Goal: Information Seeking & Learning: Learn about a topic

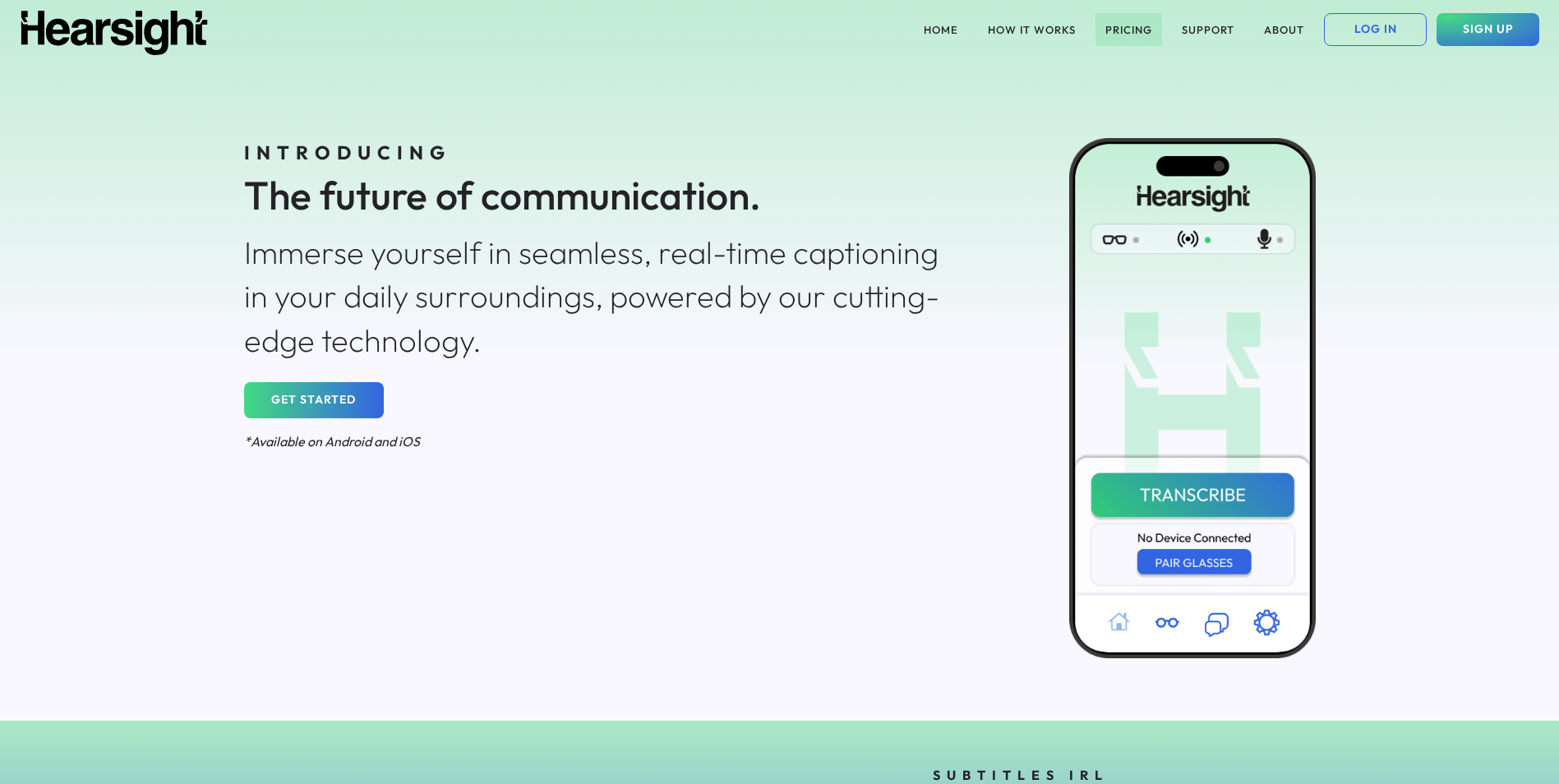
click at [1134, 38] on button "PRICING" at bounding box center [1128, 29] width 67 height 33
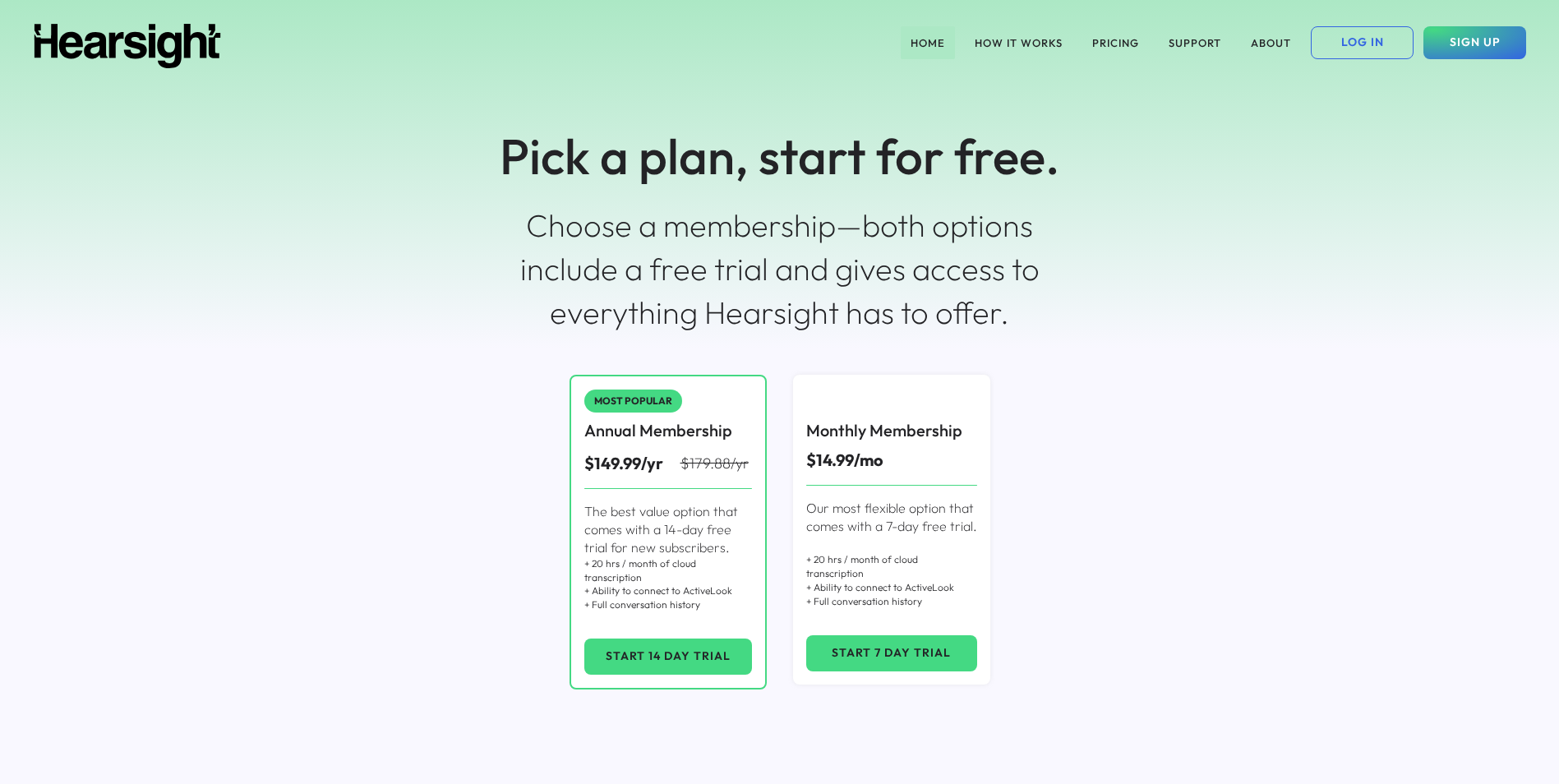
click at [952, 38] on button "HOME" at bounding box center [928, 42] width 54 height 33
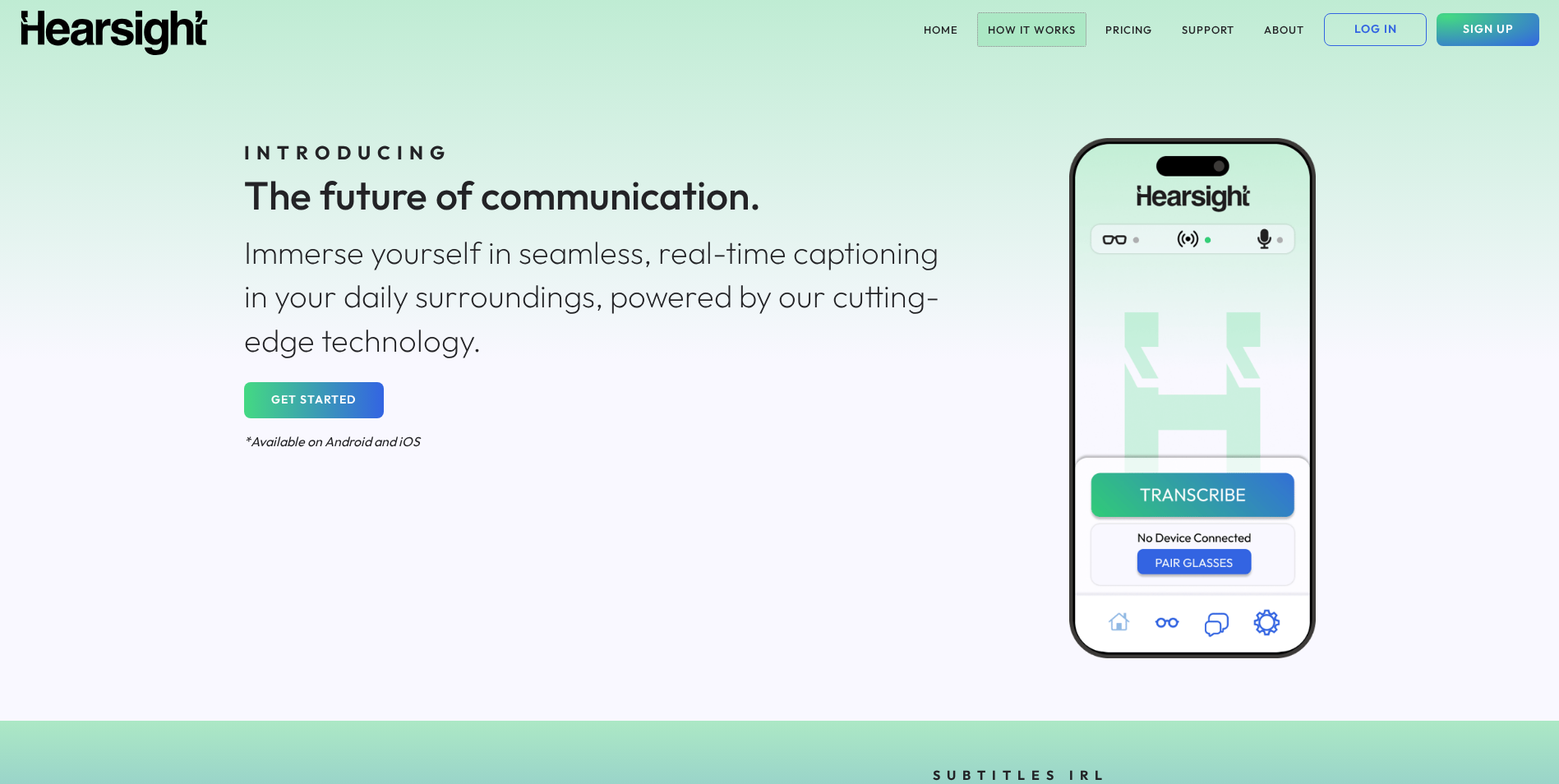
click at [1044, 39] on button "HOW IT WORKS" at bounding box center [1032, 29] width 108 height 33
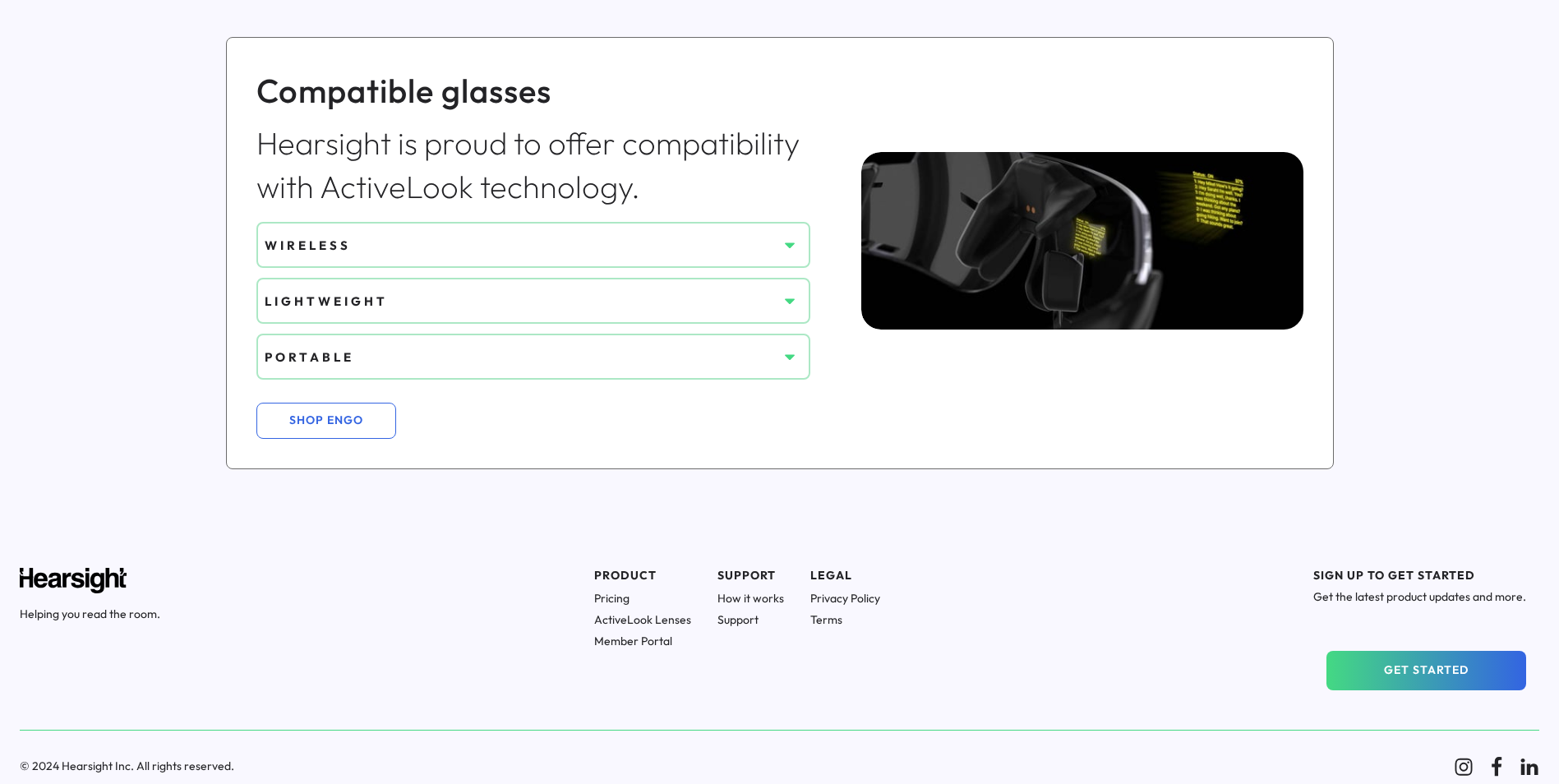
scroll to position [1214, 0]
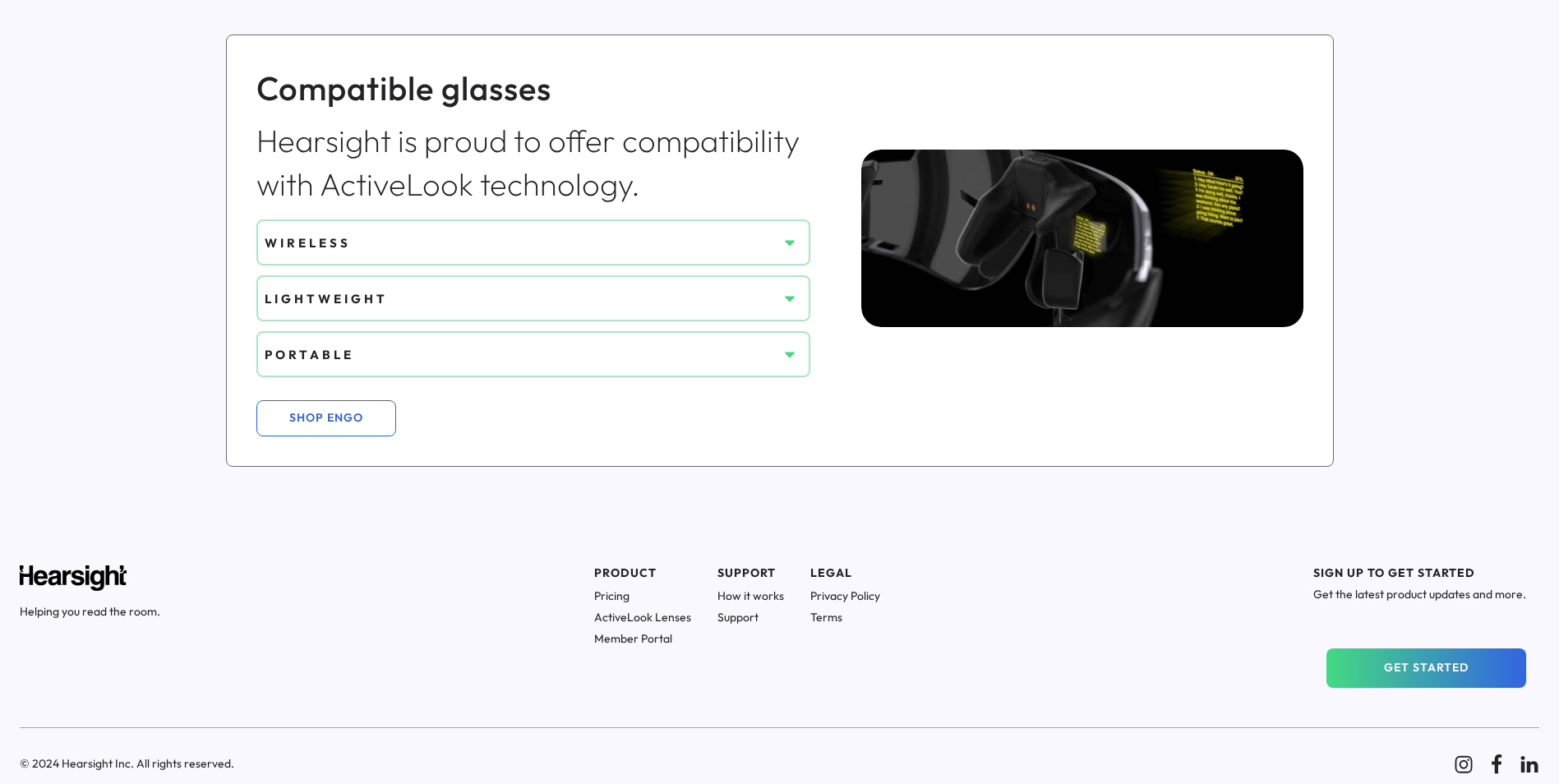
click at [764, 252] on div "WIRELESS" at bounding box center [521, 243] width 513 height 30
click at [774, 250] on div "WIRELESS" at bounding box center [521, 243] width 513 height 17
click at [772, 304] on div "LIGHTWEIGHT" at bounding box center [521, 298] width 513 height 17
click at [754, 346] on div "PORTABLE" at bounding box center [521, 354] width 513 height 17
